Goal: Task Accomplishment & Management: Use online tool/utility

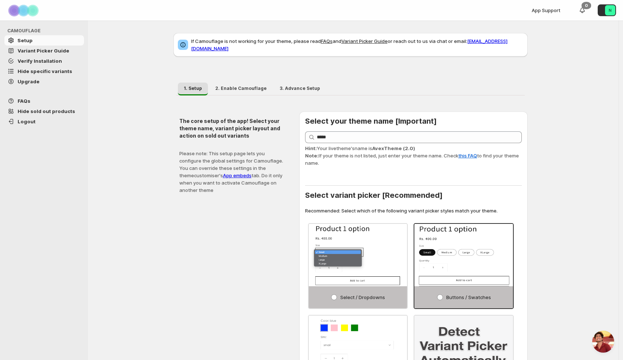
click at [36, 74] on span "Hide specific variants" at bounding box center [50, 70] width 65 height 7
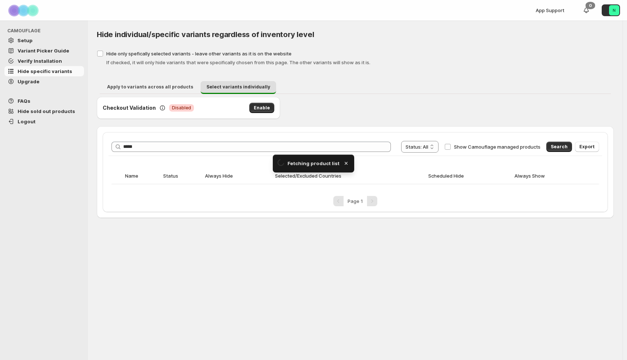
type input "*****"
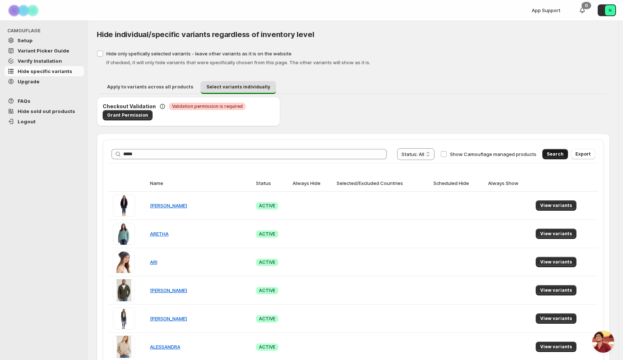
click at [561, 151] on button "Search" at bounding box center [555, 154] width 26 height 10
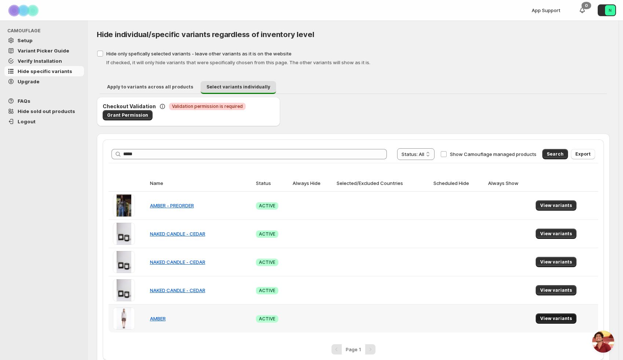
click at [559, 322] on button "View variants" at bounding box center [556, 318] width 41 height 10
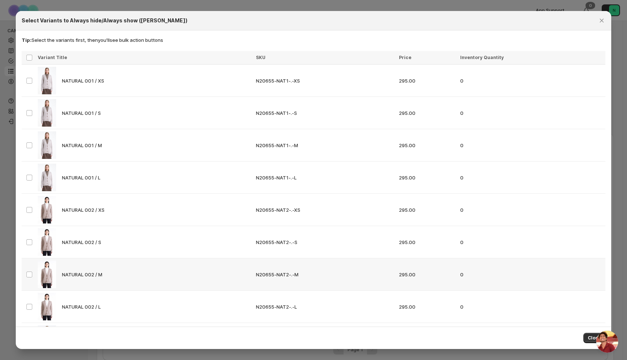
scroll to position [131, 0]
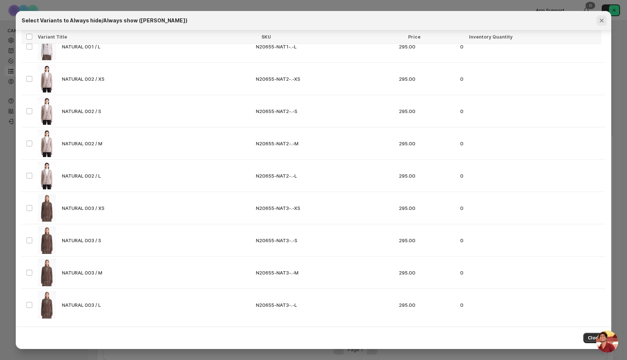
click at [601, 23] on icon "Close" at bounding box center [601, 20] width 7 height 7
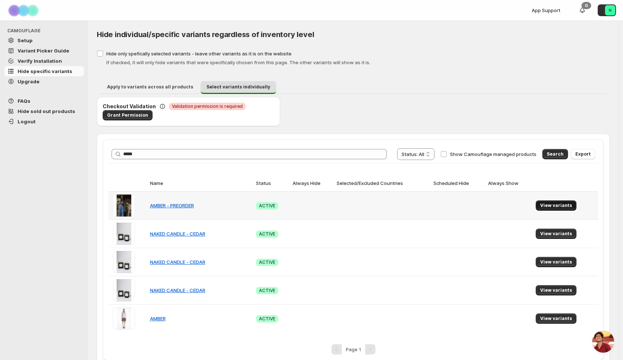
click at [550, 202] on button "View variants" at bounding box center [556, 205] width 41 height 10
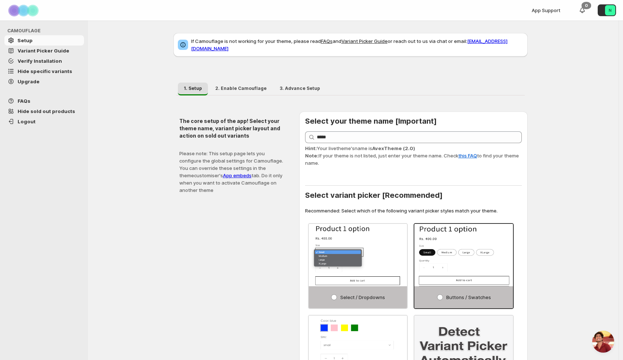
click at [37, 69] on span "Hide specific variants" at bounding box center [45, 71] width 55 height 6
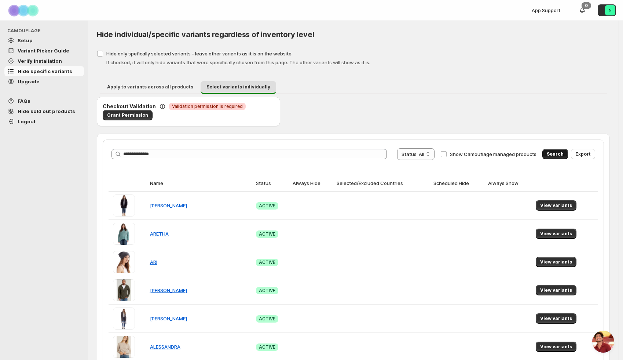
type input "**********"
click at [553, 155] on button "Search" at bounding box center [555, 154] width 26 height 10
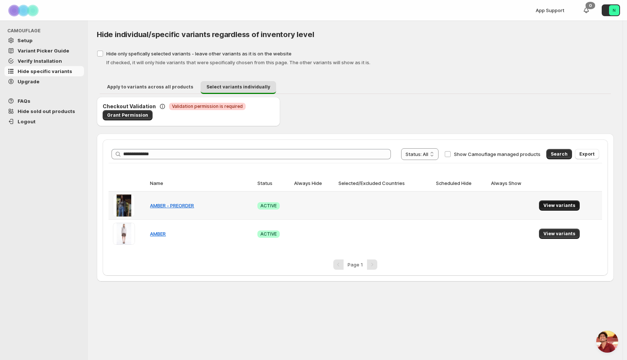
click at [556, 203] on span "View variants" at bounding box center [559, 205] width 32 height 6
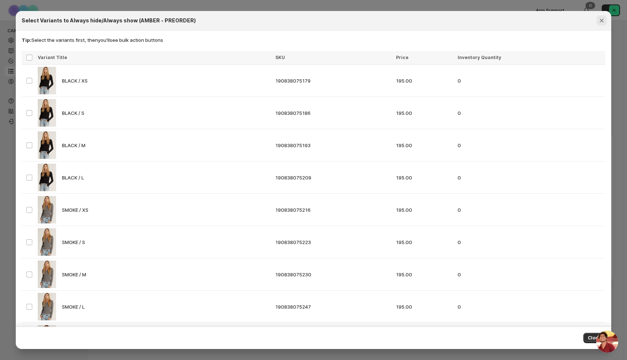
click at [599, 15] on button "Close" at bounding box center [602, 20] width 10 height 10
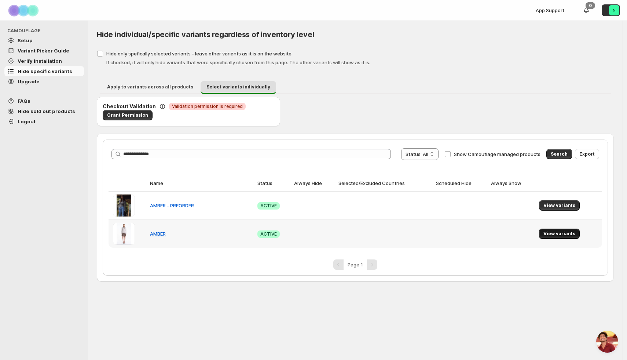
click at [547, 234] on span "View variants" at bounding box center [559, 234] width 32 height 6
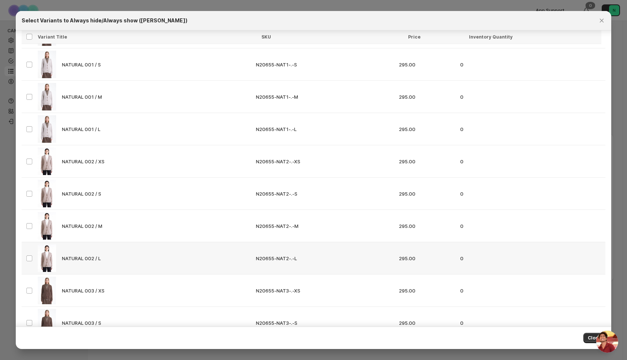
scroll to position [39, 0]
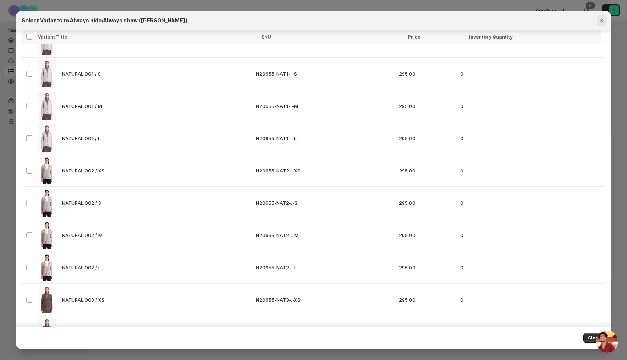
click at [601, 23] on icon "Close" at bounding box center [601, 20] width 7 height 7
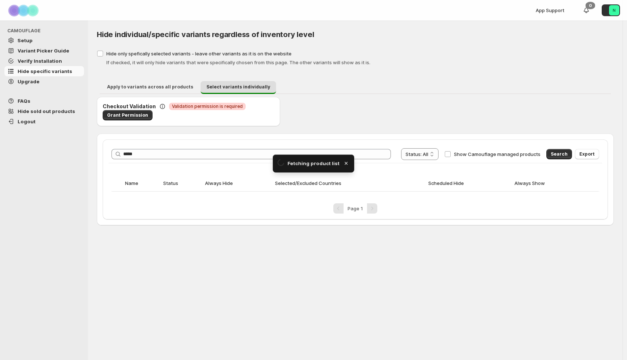
type input "*****"
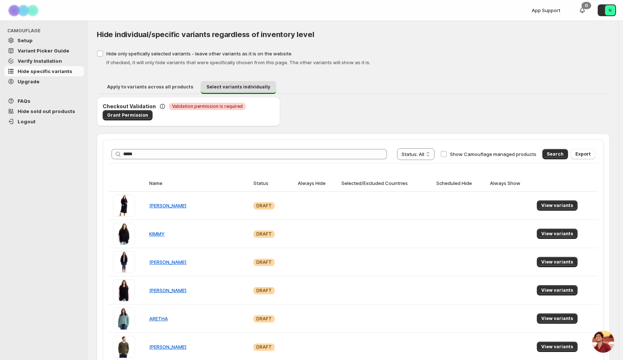
click at [563, 145] on div "Search Export" at bounding box center [567, 152] width 56 height 15
click at [557, 155] on span "Search" at bounding box center [555, 154] width 17 height 6
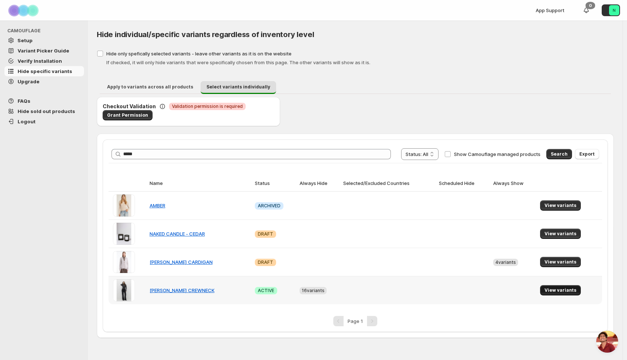
click at [557, 291] on span "View variants" at bounding box center [560, 290] width 32 height 6
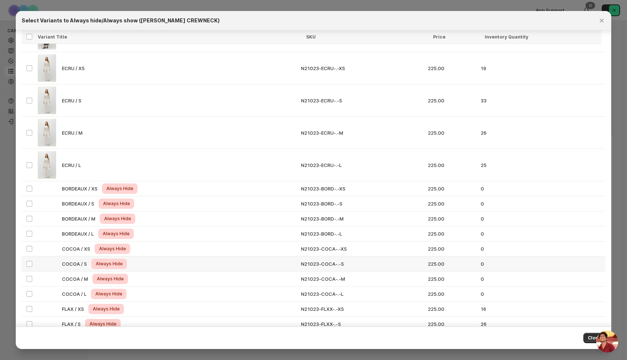
scroll to position [369, 0]
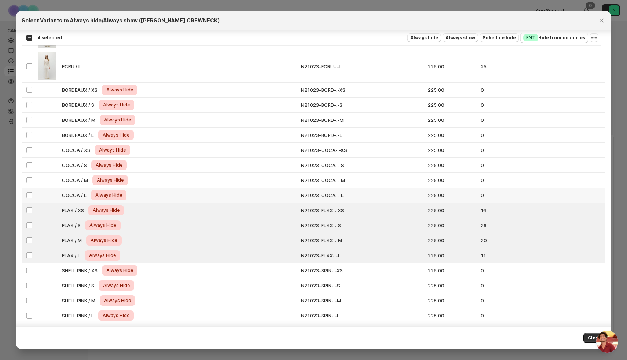
click at [33, 191] on td "Select product variant" at bounding box center [29, 195] width 14 height 15
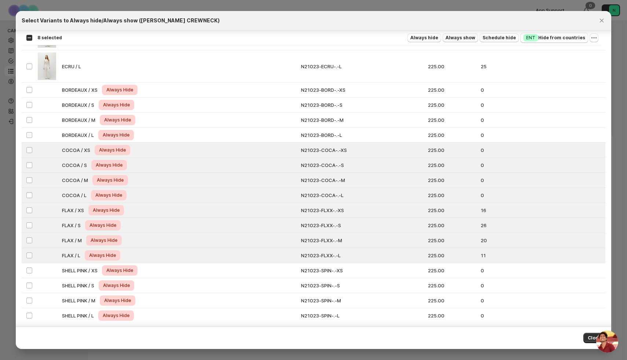
click at [471, 37] on span "Always show" at bounding box center [460, 38] width 30 height 6
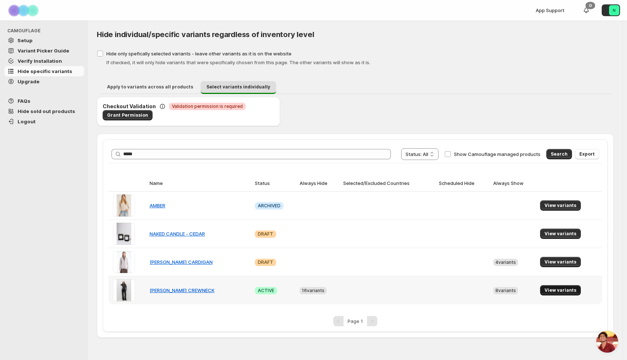
click at [562, 291] on span "View variants" at bounding box center [560, 290] width 32 height 6
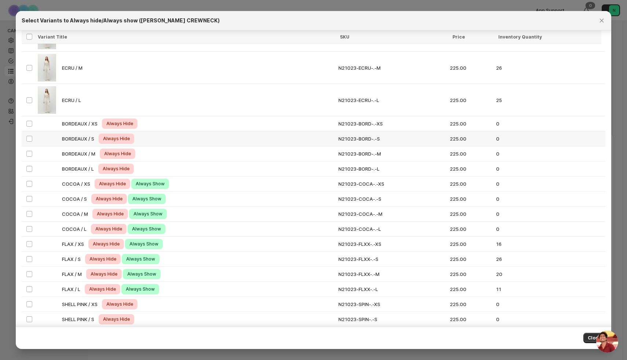
scroll to position [338, 0]
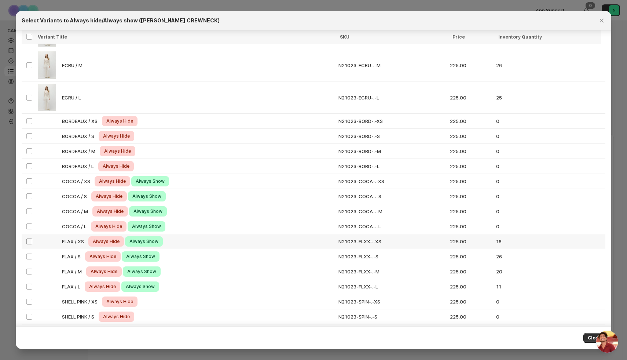
click at [32, 242] on span ":r1k:" at bounding box center [29, 241] width 7 height 7
click at [31, 252] on td "Select product variant" at bounding box center [29, 256] width 14 height 15
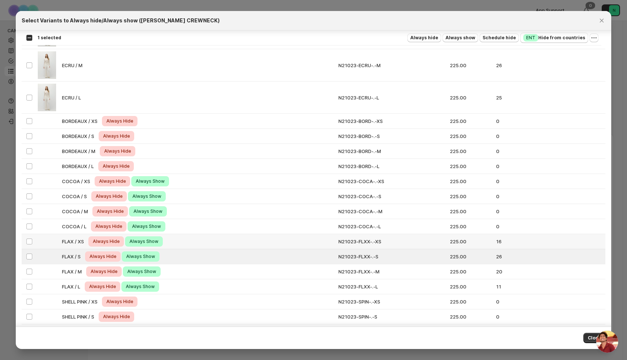
click at [30, 245] on td "Select product variant" at bounding box center [29, 241] width 14 height 15
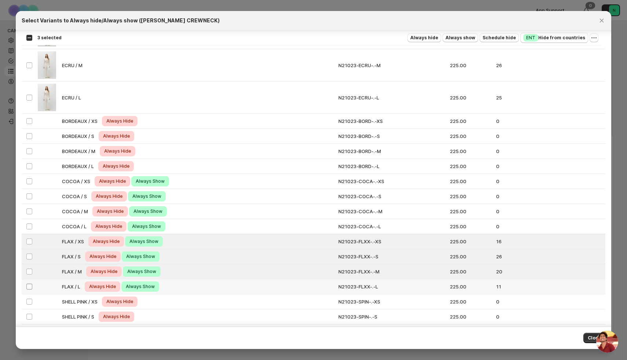
click at [32, 283] on span ":r1k:" at bounding box center [29, 286] width 7 height 7
click at [595, 34] on icon "More actions" at bounding box center [593, 37] width 7 height 7
click at [579, 53] on span "Undo always hide" at bounding box center [565, 52] width 58 height 7
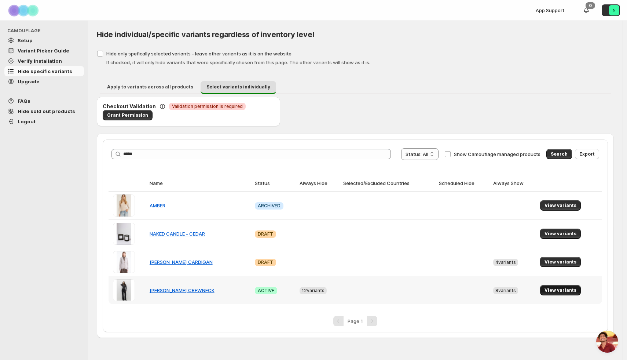
click at [559, 286] on button "View variants" at bounding box center [560, 290] width 41 height 10
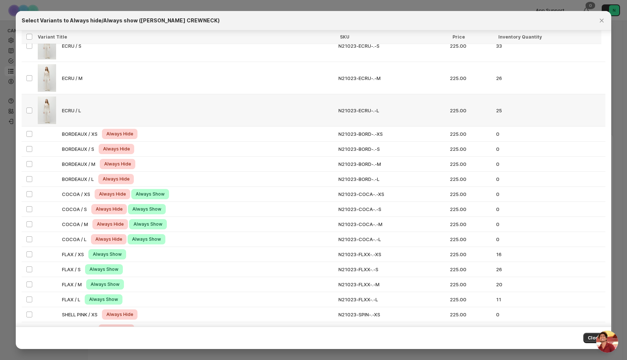
scroll to position [333, 0]
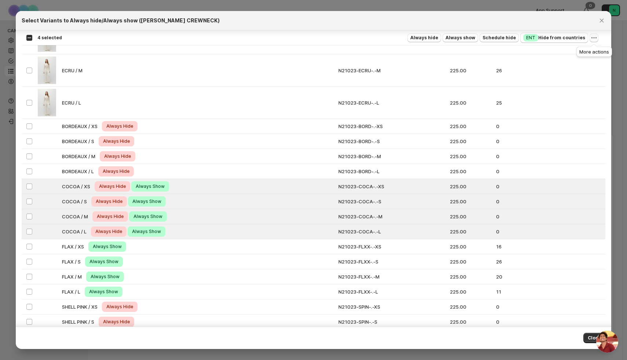
click icon "More actions"
click span "Undo always show"
